Goal: Task Accomplishment & Management: Manage account settings

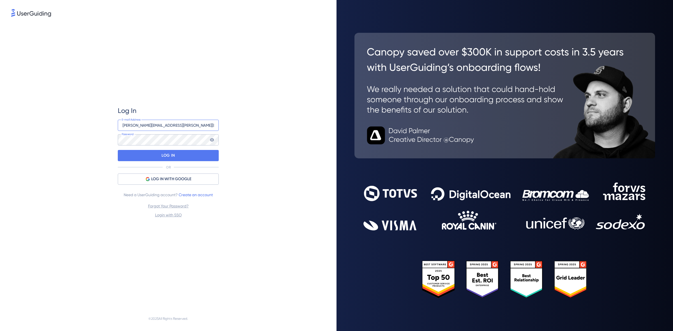
click at [148, 125] on input "[PERSON_NAME][EMAIL_ADDRESS][PERSON_NAME][DOMAIN_NAME]" at bounding box center [168, 125] width 101 height 11
drag, startPoint x: 150, startPoint y: 125, endPoint x: 109, endPoint y: 125, distance: 41.5
click at [109, 125] on div "Log In [PERSON_NAME][EMAIL_ADDRESS][PERSON_NAME][DOMAIN_NAME] E-mail Address Pa…" at bounding box center [168, 162] width 314 height 289
type input "[PERSON_NAME][EMAIL_ADDRESS][PERSON_NAME][DOMAIN_NAME]"
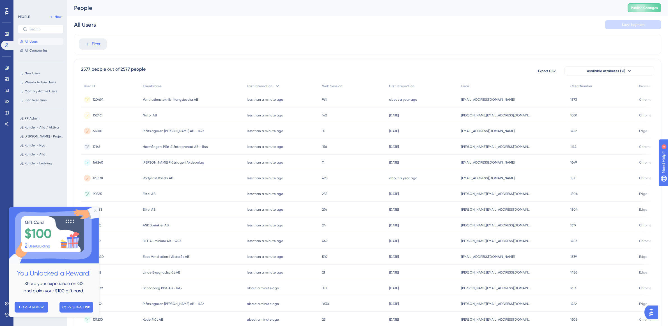
click at [622, 13] on div "People Publish Changes" at bounding box center [367, 8] width 601 height 16
click at [41, 41] on button "All Users" at bounding box center [40, 41] width 45 height 7
click at [36, 118] on span "PP Admin" at bounding box center [32, 118] width 15 height 4
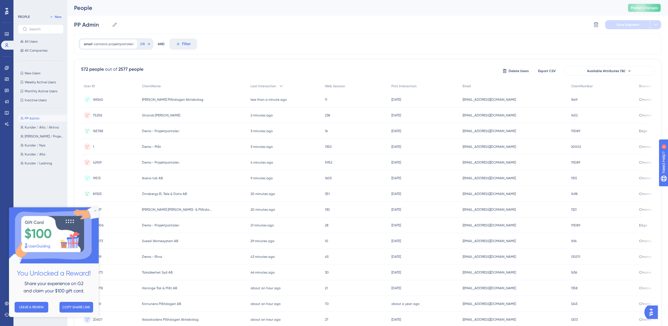
click at [647, 6] on span "Publish Changes" at bounding box center [644, 8] width 27 height 4
click at [174, 10] on div "People" at bounding box center [344, 8] width 540 height 8
click at [35, 74] on span "New Users" at bounding box center [33, 73] width 16 height 4
click at [283, 36] on div "First Interaction less than [DATE] [DATE] Remove OR AND Filter" at bounding box center [367, 44] width 587 height 21
click at [96, 211] on icon "Close Preview" at bounding box center [95, 211] width 2 height 2
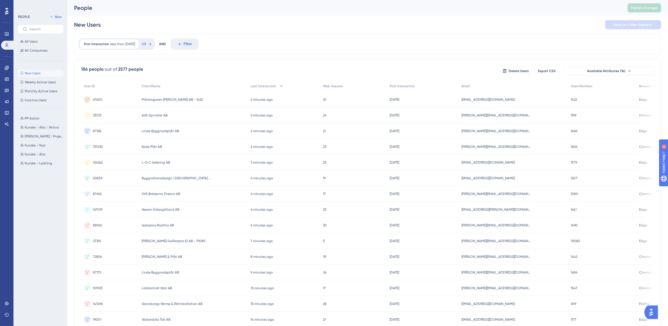
click at [656, 311] on img "Open AI Assistant Launcher" at bounding box center [651, 312] width 10 height 10
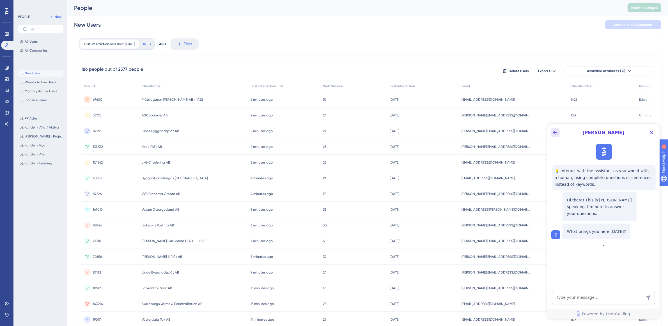
click at [557, 132] on icon "Back Button" at bounding box center [555, 132] width 7 height 7
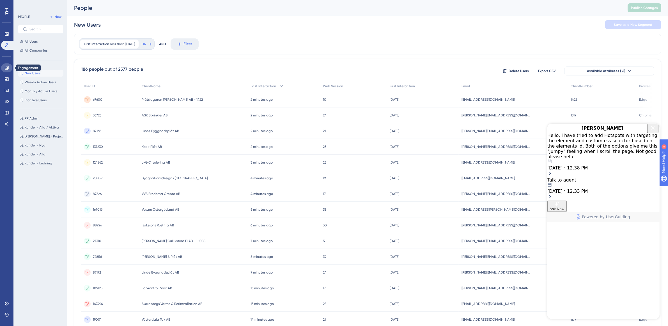
click at [8, 68] on icon at bounding box center [7, 68] width 4 height 4
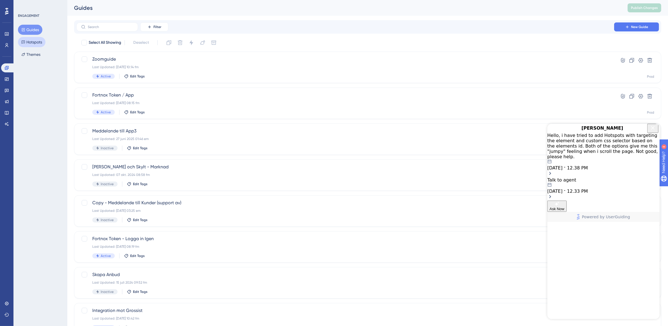
click at [35, 42] on button "Hotspots" at bounding box center [31, 42] width 27 height 10
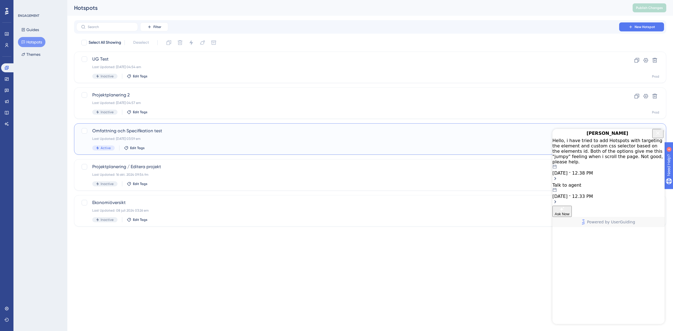
click at [185, 131] on span "Omfattning och Specifikation test" at bounding box center [347, 131] width 511 height 7
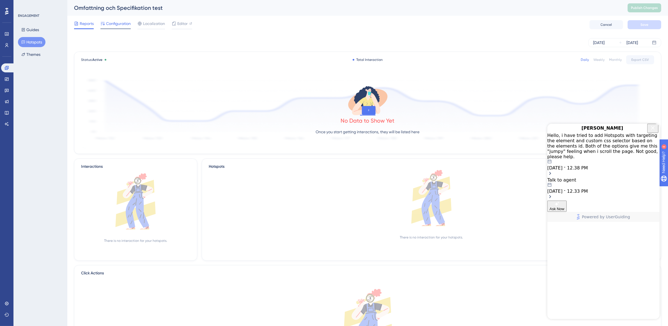
click at [122, 22] on span "Configuration" at bounding box center [118, 23] width 25 height 7
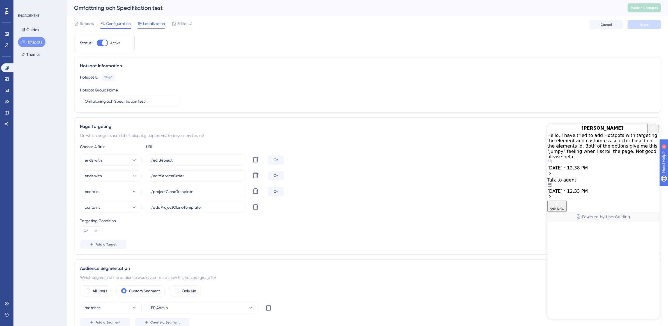
click at [164, 27] on div "Localization" at bounding box center [150, 24] width 27 height 9
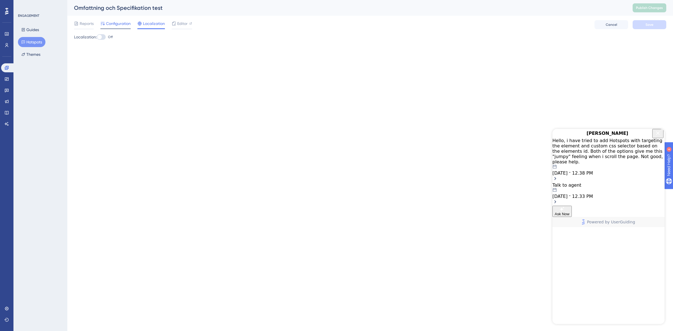
click at [129, 22] on span "Configuration" at bounding box center [118, 23] width 25 height 7
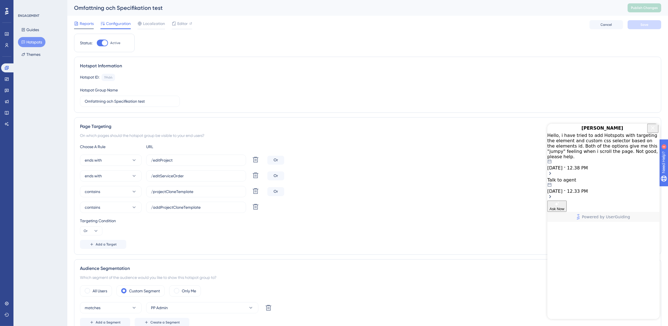
click at [90, 23] on span "Reports" at bounding box center [87, 23] width 14 height 7
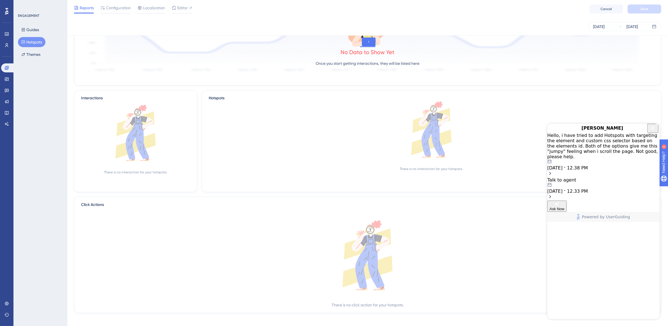
scroll to position [1, 0]
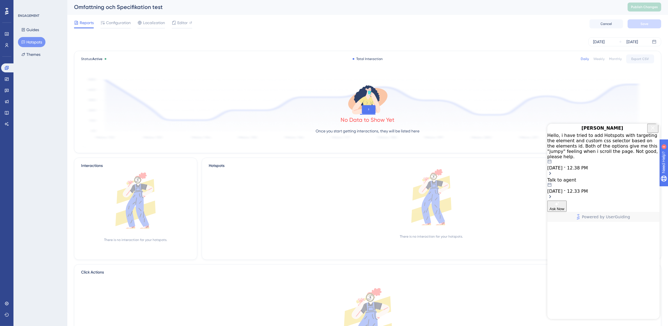
click at [651, 130] on icon "Close Button" at bounding box center [652, 127] width 7 height 7
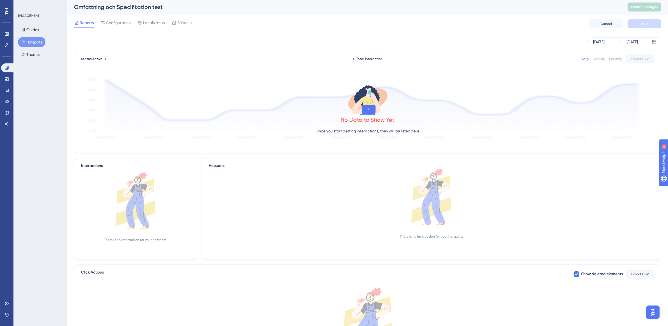
scroll to position [0, 0]
click at [650, 309] on img "Open AI Assistant Launcher" at bounding box center [653, 312] width 10 height 10
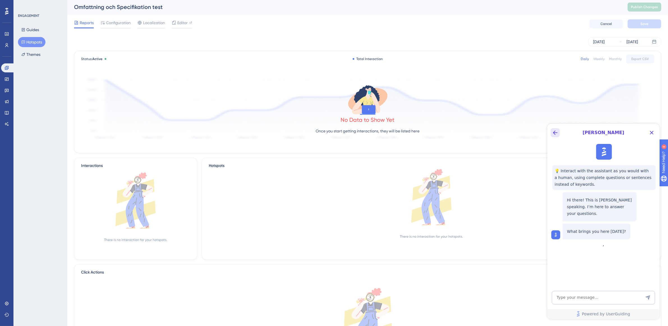
click at [557, 134] on icon "Back Button" at bounding box center [555, 132] width 7 height 7
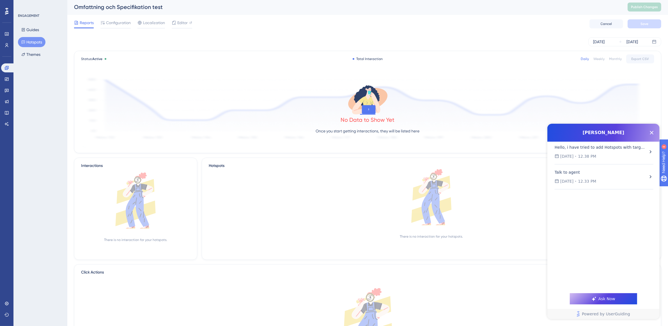
click at [628, 151] on div "Hello, i have tried to add Hotspots with targeting the element and custom css s…" at bounding box center [600, 152] width 93 height 16
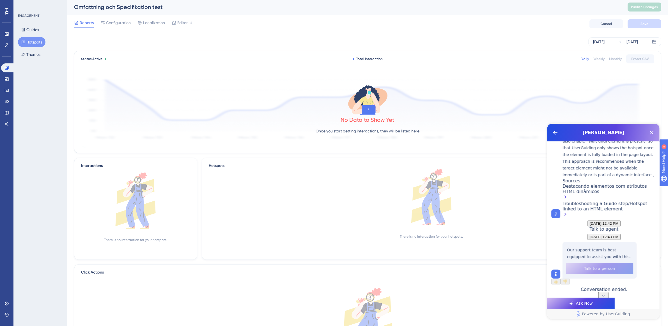
scroll to position [215, 0]
click at [551, 127] on div "[PERSON_NAME]" at bounding box center [603, 132] width 112 height 18
click at [560, 134] on div "[PERSON_NAME]" at bounding box center [603, 132] width 112 height 18
drag, startPoint x: 553, startPoint y: 131, endPoint x: 1059, endPoint y: 223, distance: 514.1
click at [553, 131] on icon "Back Button" at bounding box center [555, 132] width 7 height 7
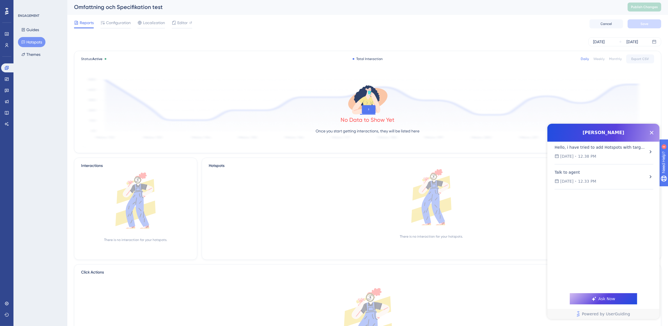
click at [413, 34] on div "Performance Users Engagement Widgets Feedback Product Updates Knowledge Base AI…" at bounding box center [367, 194] width 601 height 391
click at [33, 54] on button "Themes" at bounding box center [31, 54] width 26 height 10
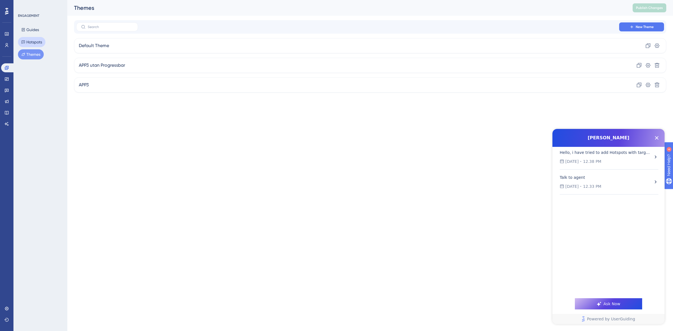
click at [35, 37] on button "Hotspots" at bounding box center [31, 42] width 27 height 10
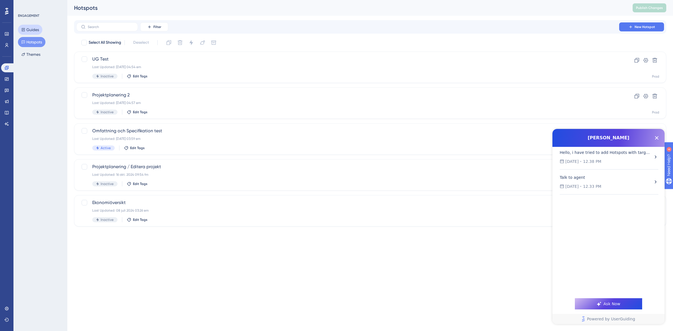
click at [34, 30] on button "Guides" at bounding box center [30, 30] width 24 height 10
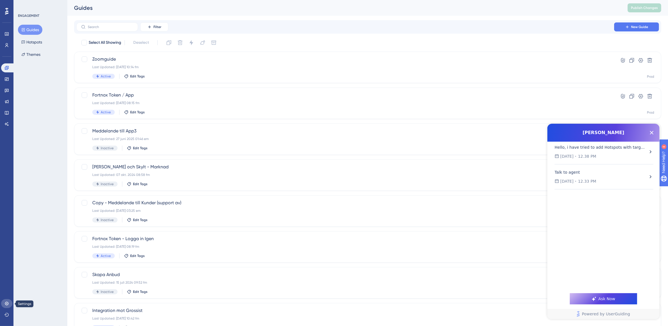
click at [9, 302] on link at bounding box center [6, 303] width 11 height 9
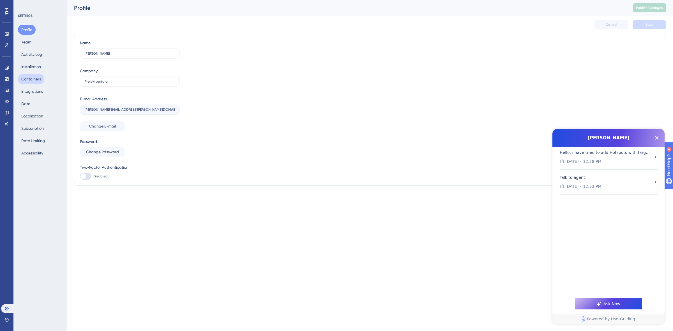
click at [36, 78] on button "Containers" at bounding box center [31, 79] width 26 height 10
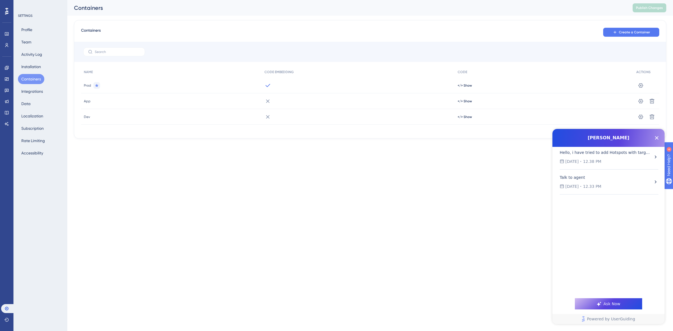
click at [136, 0] on html "Performance Users Engagement Widgets Feedback Product Updates Knowledge Base AI…" at bounding box center [336, 0] width 673 height 0
click at [639, 84] on icon at bounding box center [641, 86] width 6 height 6
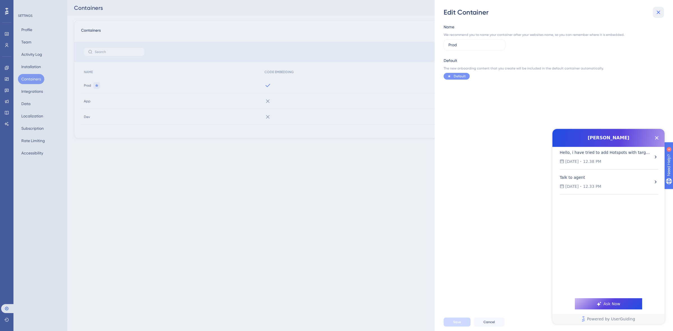
click at [658, 13] on icon at bounding box center [658, 12] width 7 height 7
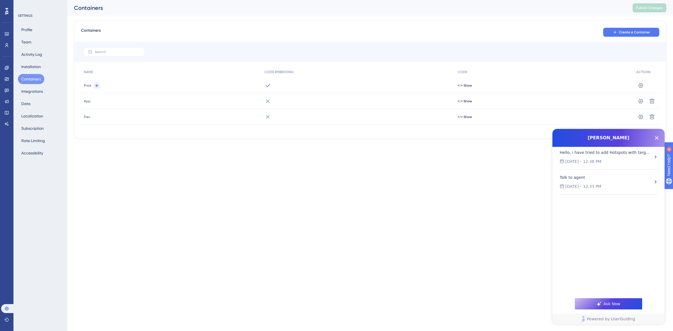
click at [224, 0] on html "Performance Users Engagement Widgets Feedback Product Updates Knowledge Base AI…" at bounding box center [336, 0] width 673 height 0
click at [464, 86] on span "</> Show" at bounding box center [465, 85] width 14 height 4
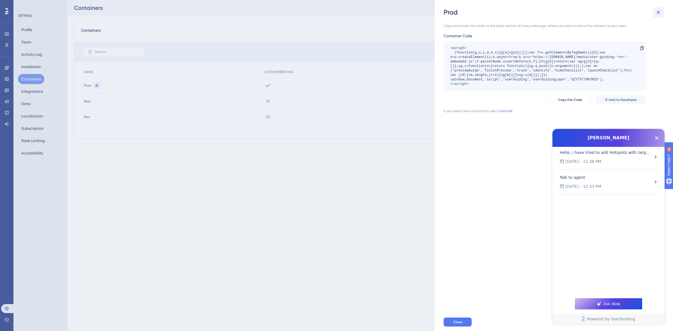
click at [657, 11] on icon at bounding box center [658, 12] width 7 height 7
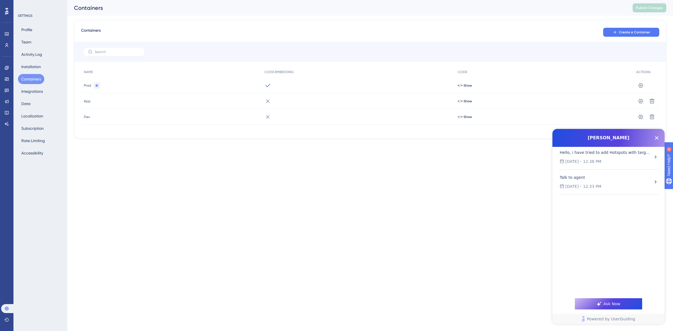
click at [479, 0] on html "Performance Users Engagement Widgets Feedback Product Updates Knowledge Base AI…" at bounding box center [336, 0] width 673 height 0
click at [660, 138] on icon "Close Button" at bounding box center [657, 138] width 7 height 7
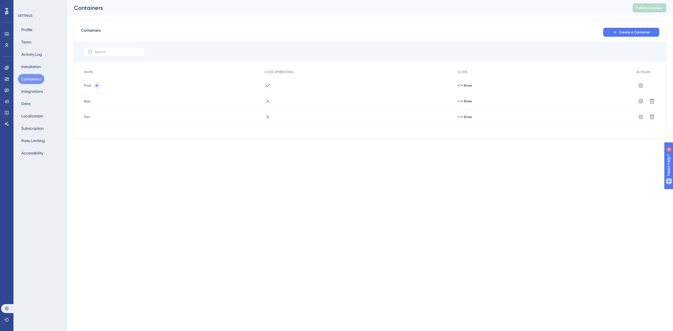
click at [444, 0] on html "Performance Users Engagement Widgets Feedback Product Updates Knowledge Base AI…" at bounding box center [336, 0] width 673 height 0
